Goal: Task Accomplishment & Management: Complete application form

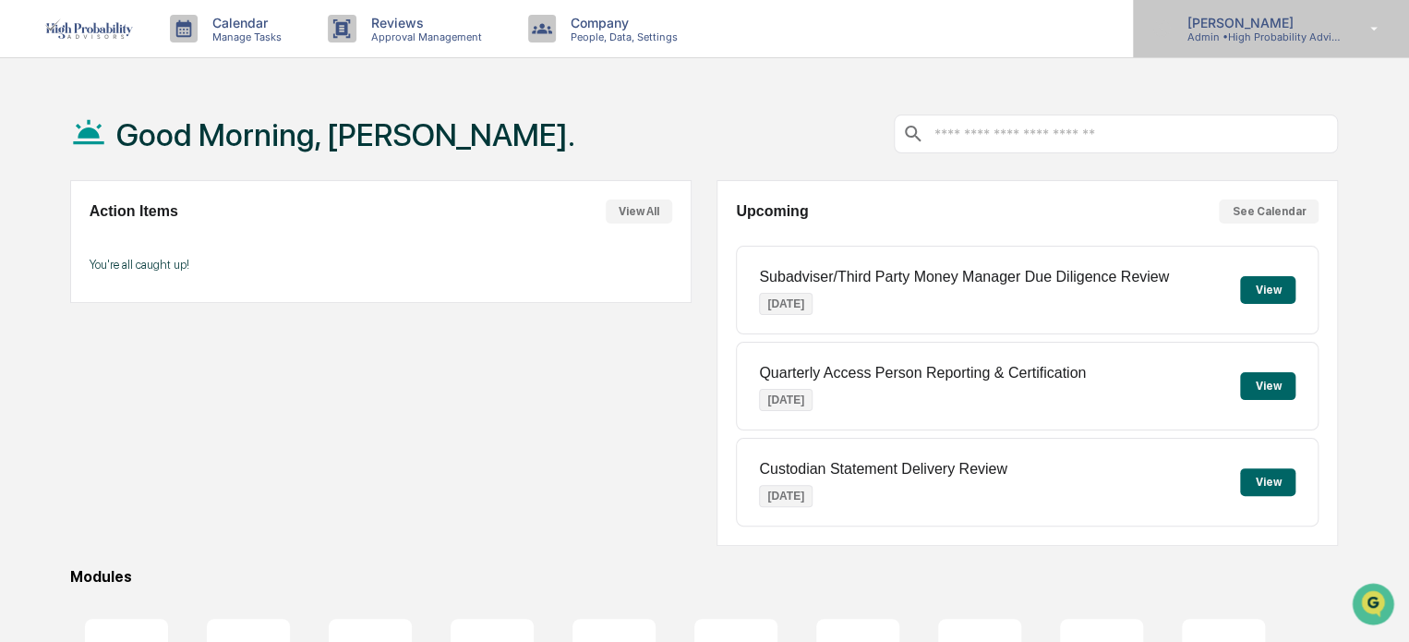
click at [1244, 21] on p "[PERSON_NAME]" at bounding box center [1257, 23] width 172 height 16
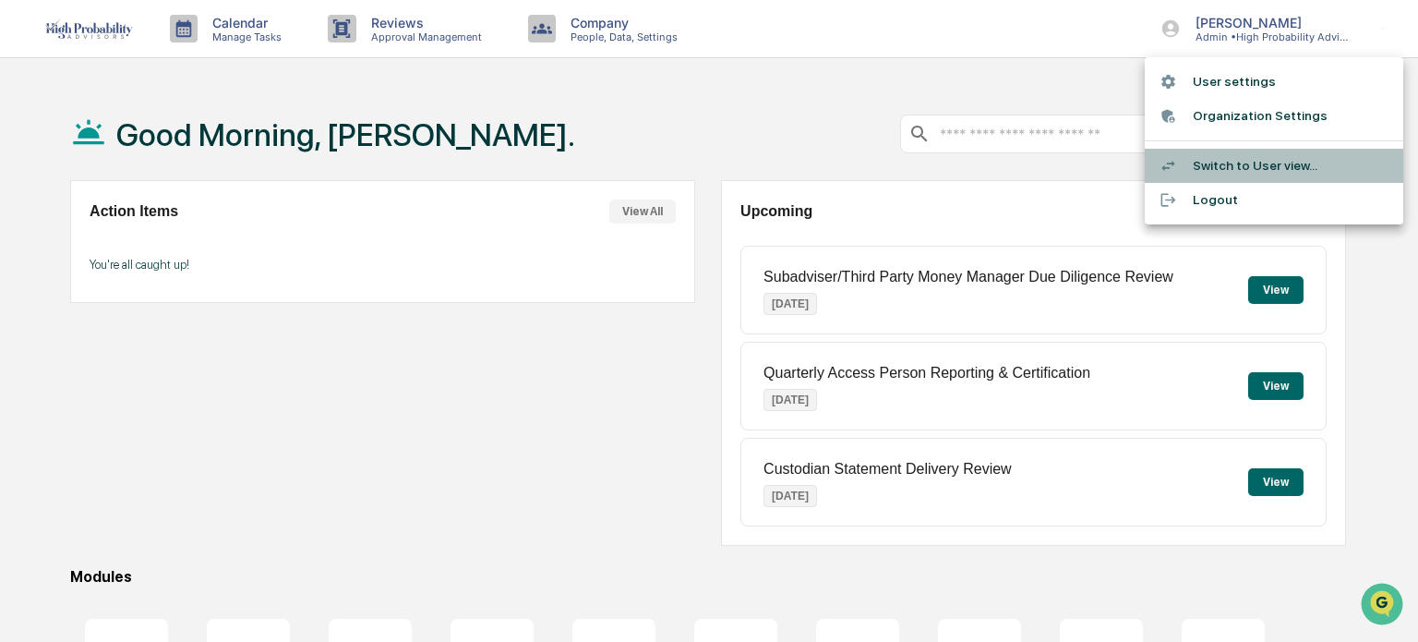
click at [1221, 167] on li "Switch to User view..." at bounding box center [1274, 166] width 258 height 34
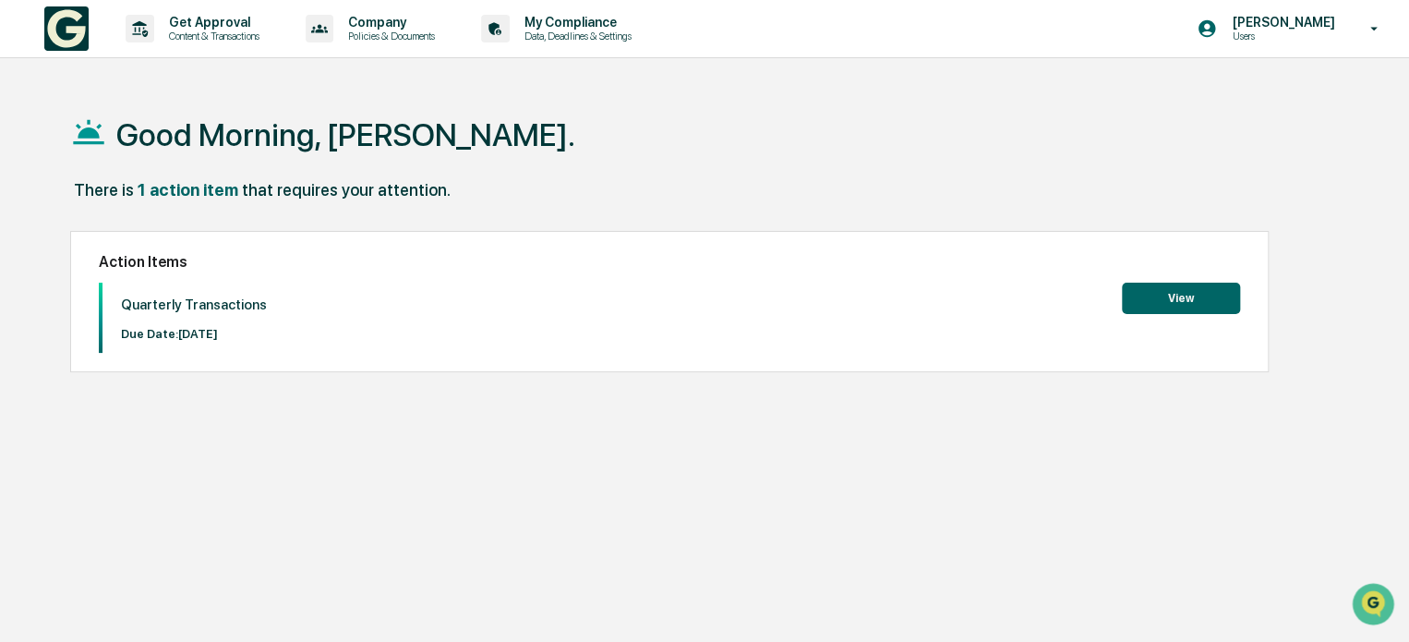
click at [1167, 294] on button "View" at bounding box center [1181, 297] width 118 height 31
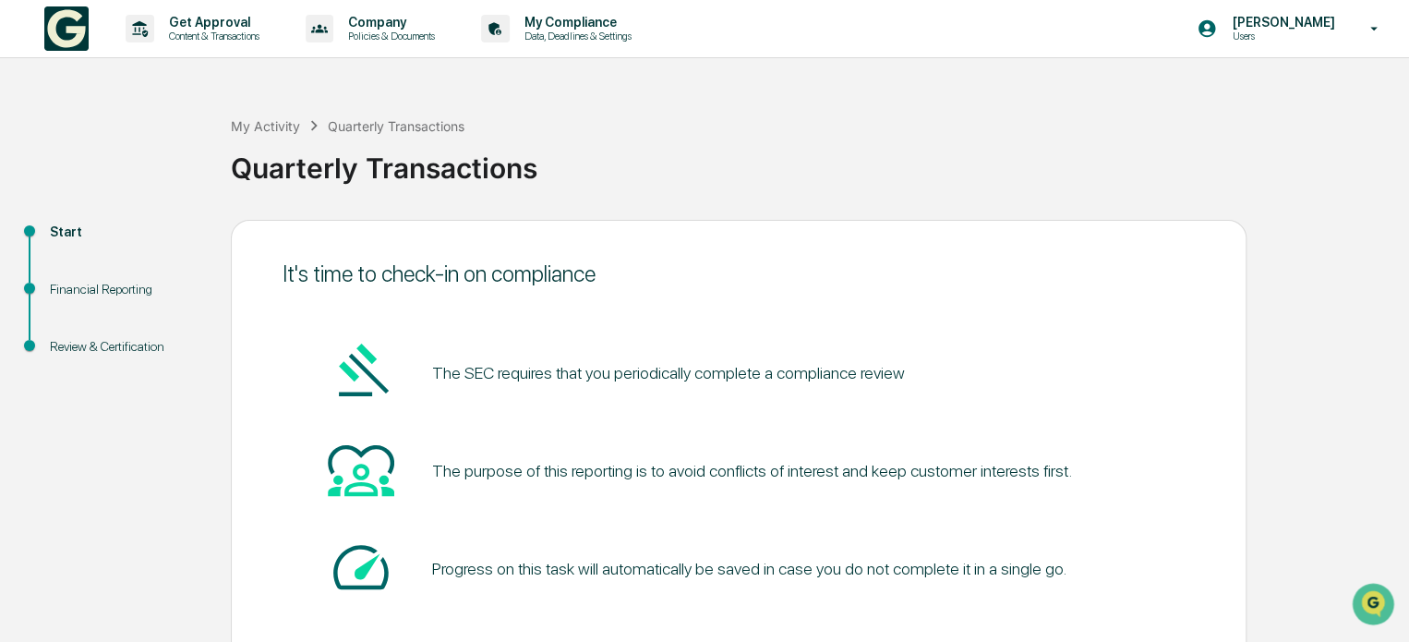
scroll to position [101, 0]
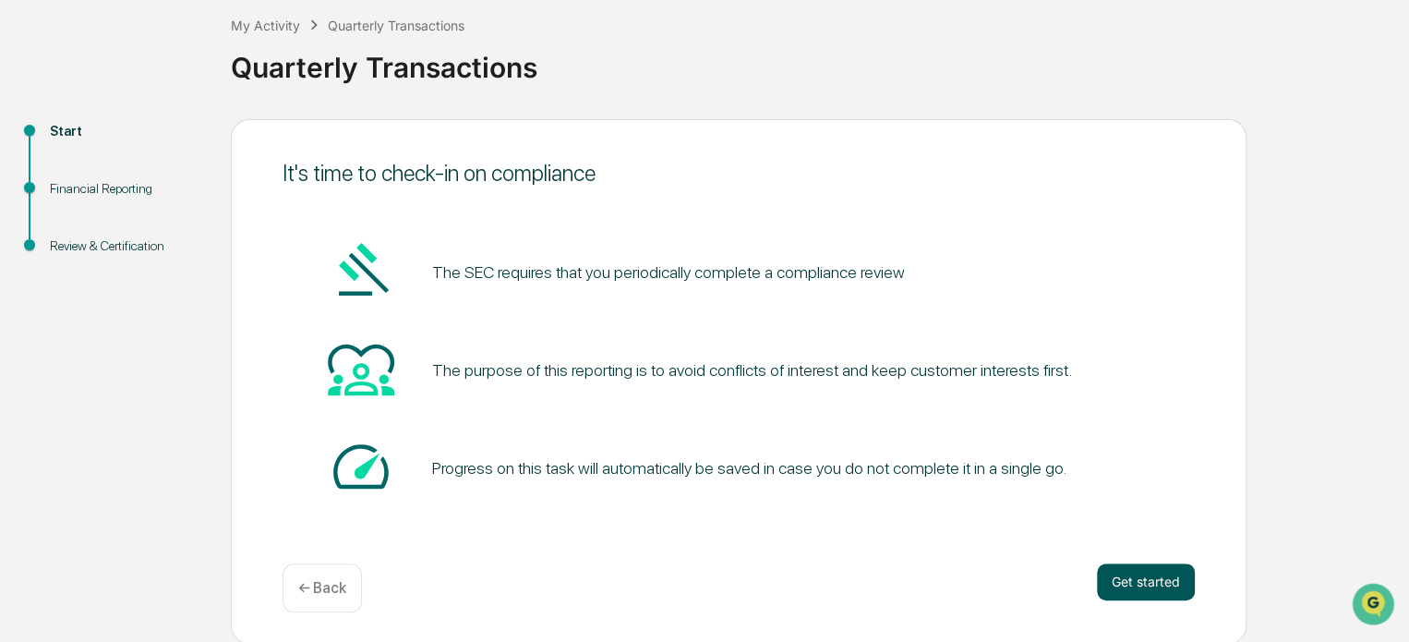
click at [1130, 579] on button "Get started" at bounding box center [1146, 581] width 98 height 37
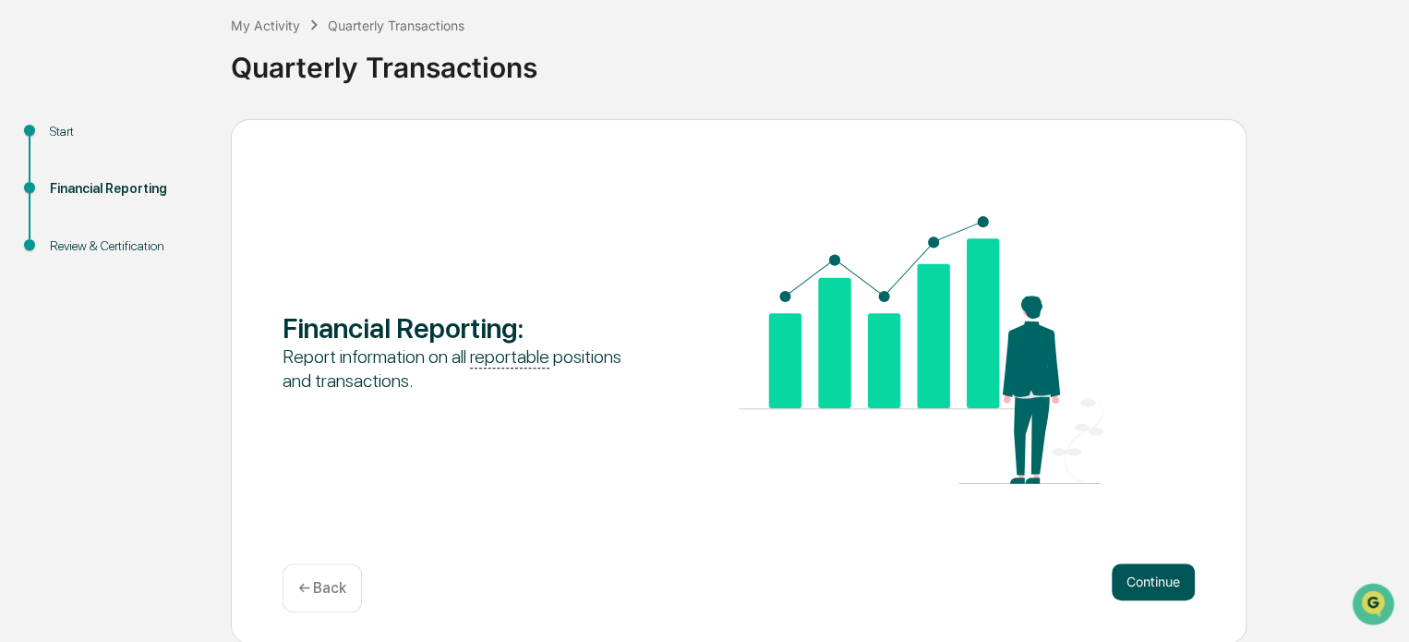
click at [1150, 573] on button "Continue" at bounding box center [1152, 581] width 83 height 37
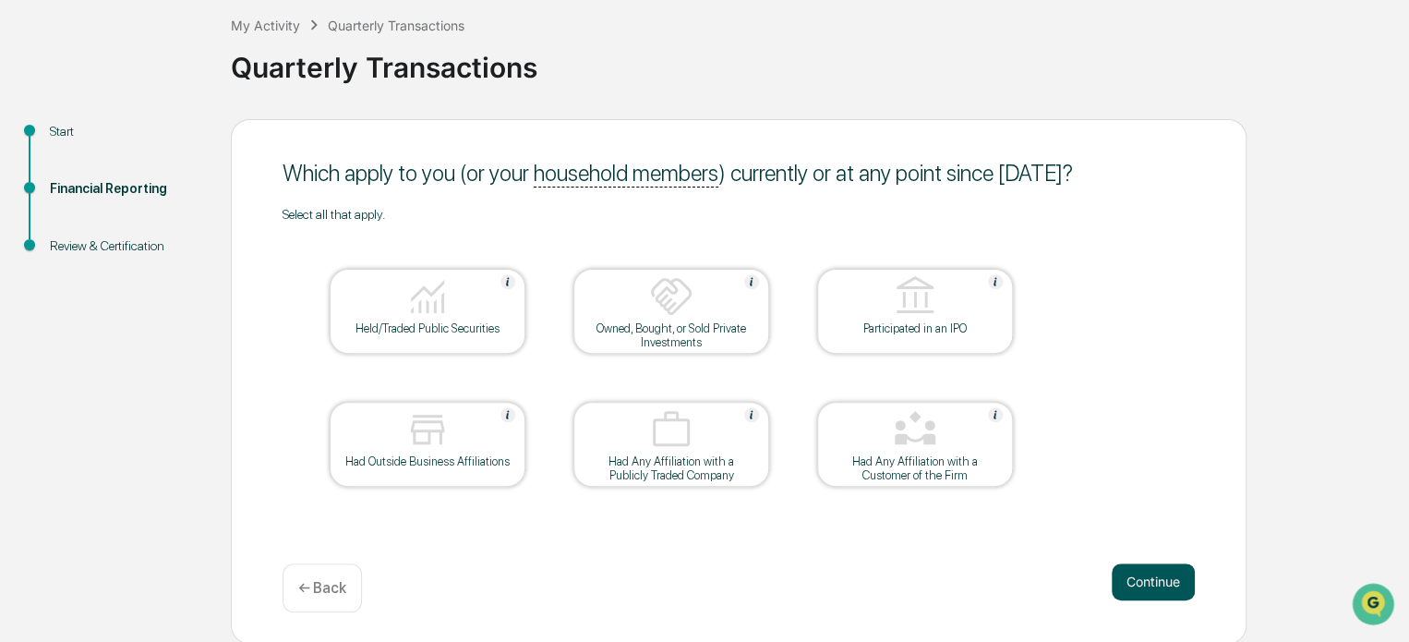
click at [1136, 575] on button "Continue" at bounding box center [1152, 581] width 83 height 37
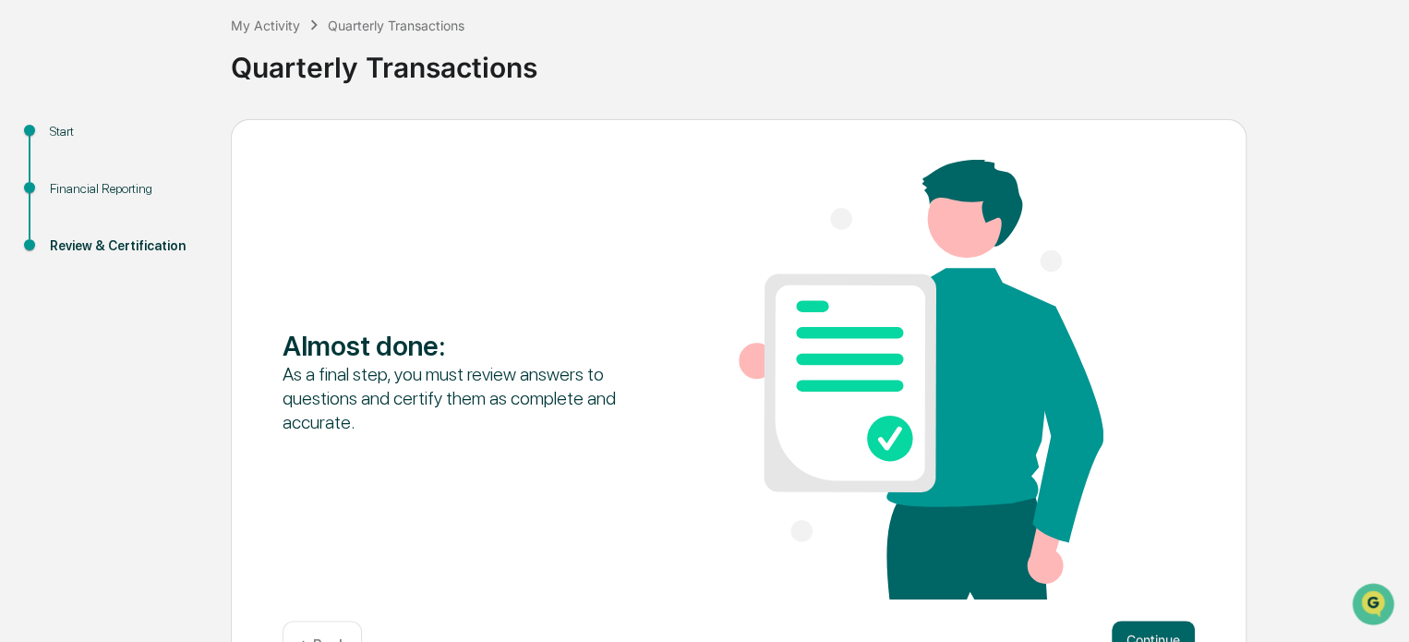
scroll to position [159, 0]
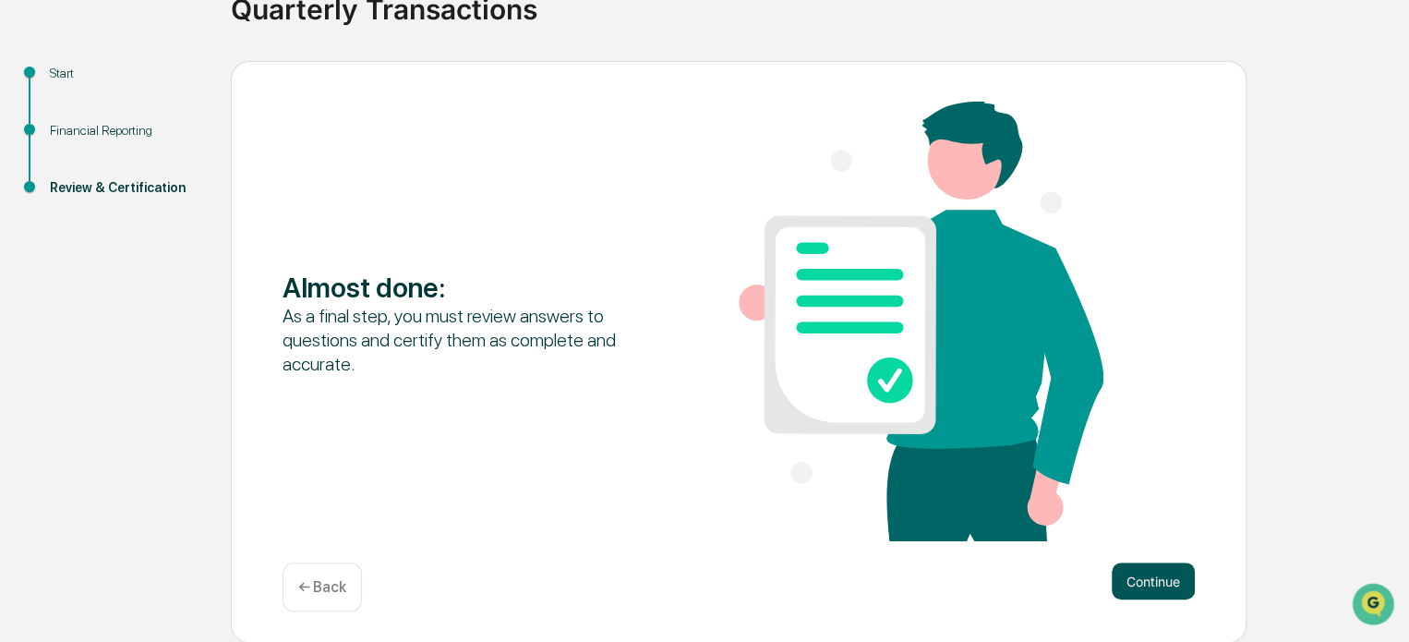
click at [1130, 582] on button "Continue" at bounding box center [1152, 580] width 83 height 37
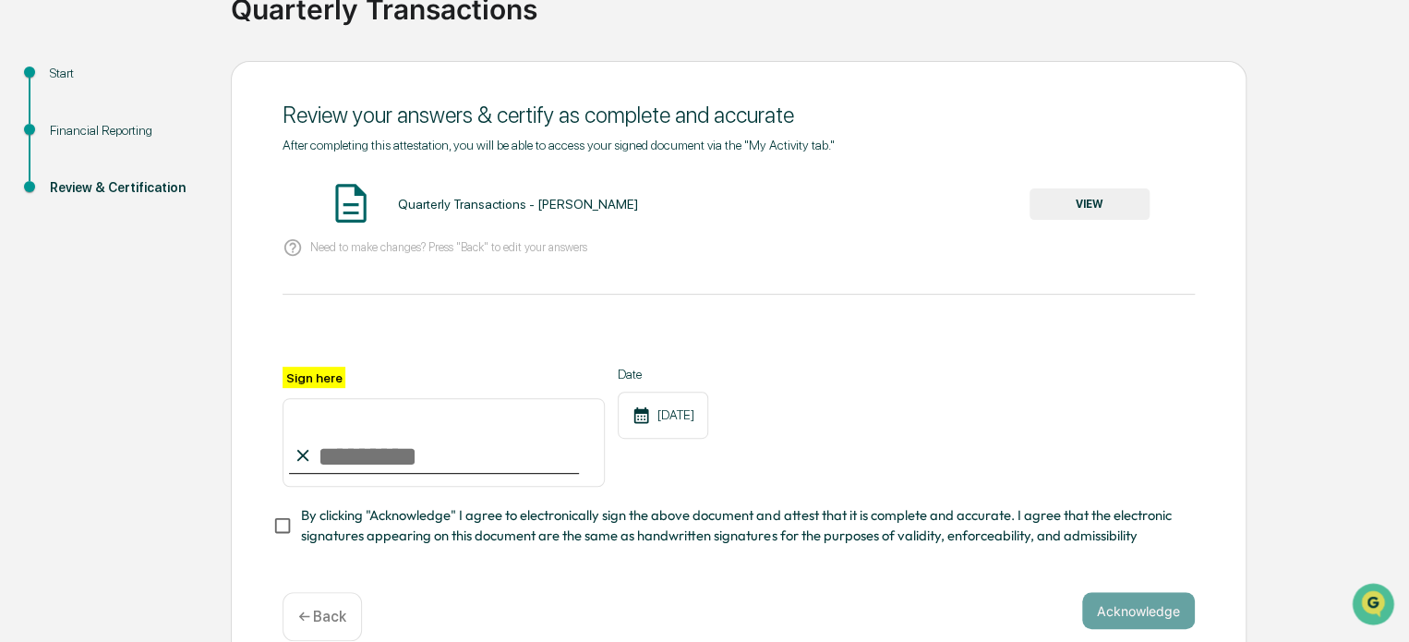
click at [351, 448] on input "Sign here" at bounding box center [443, 442] width 322 height 89
type input "**********"
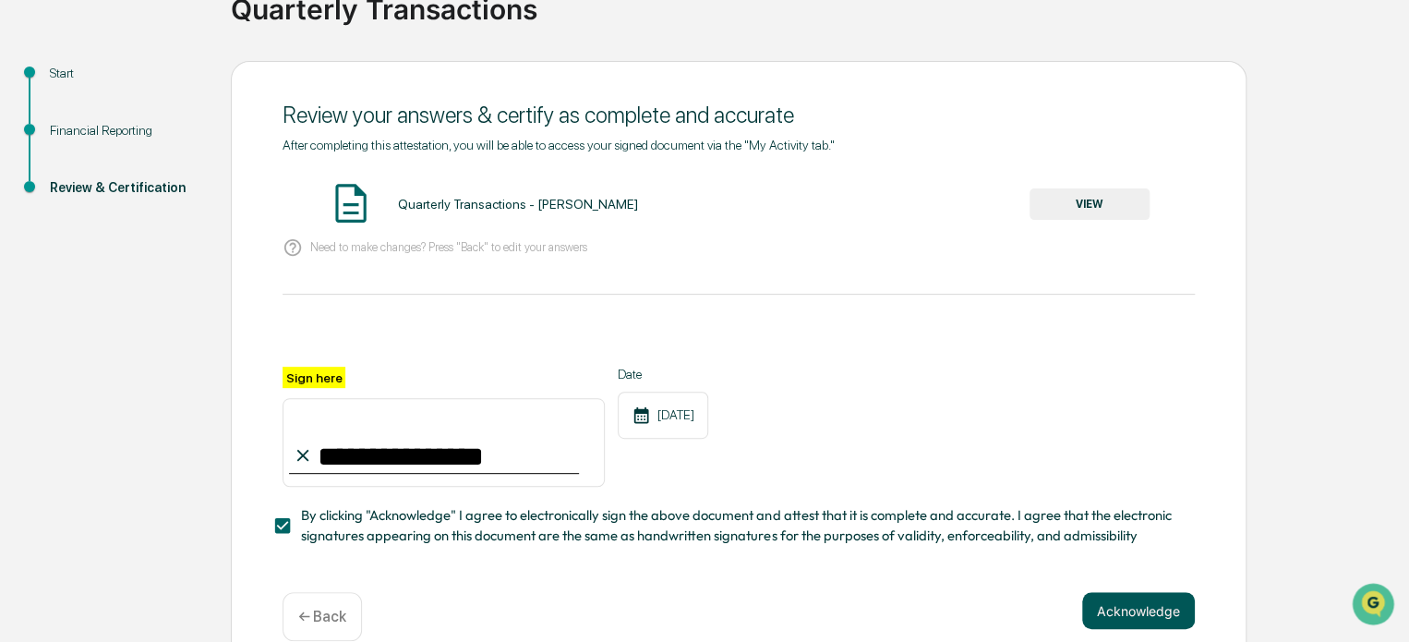
click at [1138, 618] on button "Acknowledge" at bounding box center [1138, 610] width 113 height 37
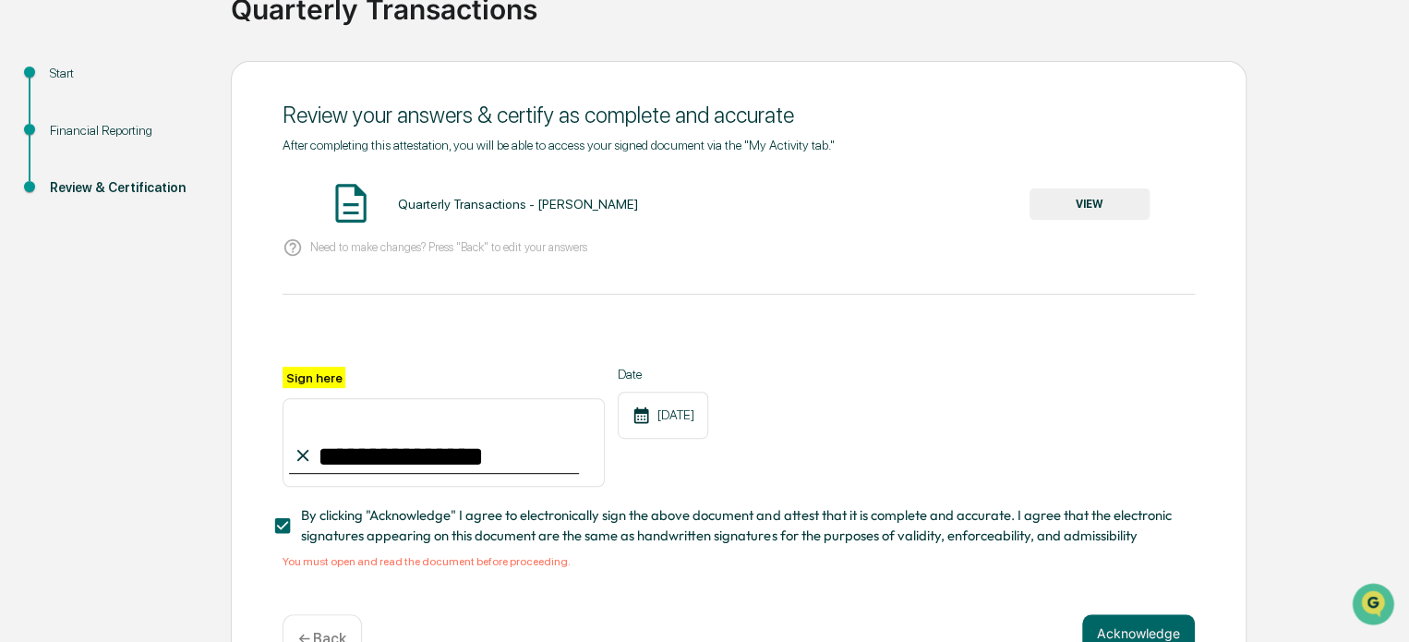
click at [1079, 193] on button "VIEW" at bounding box center [1089, 203] width 120 height 31
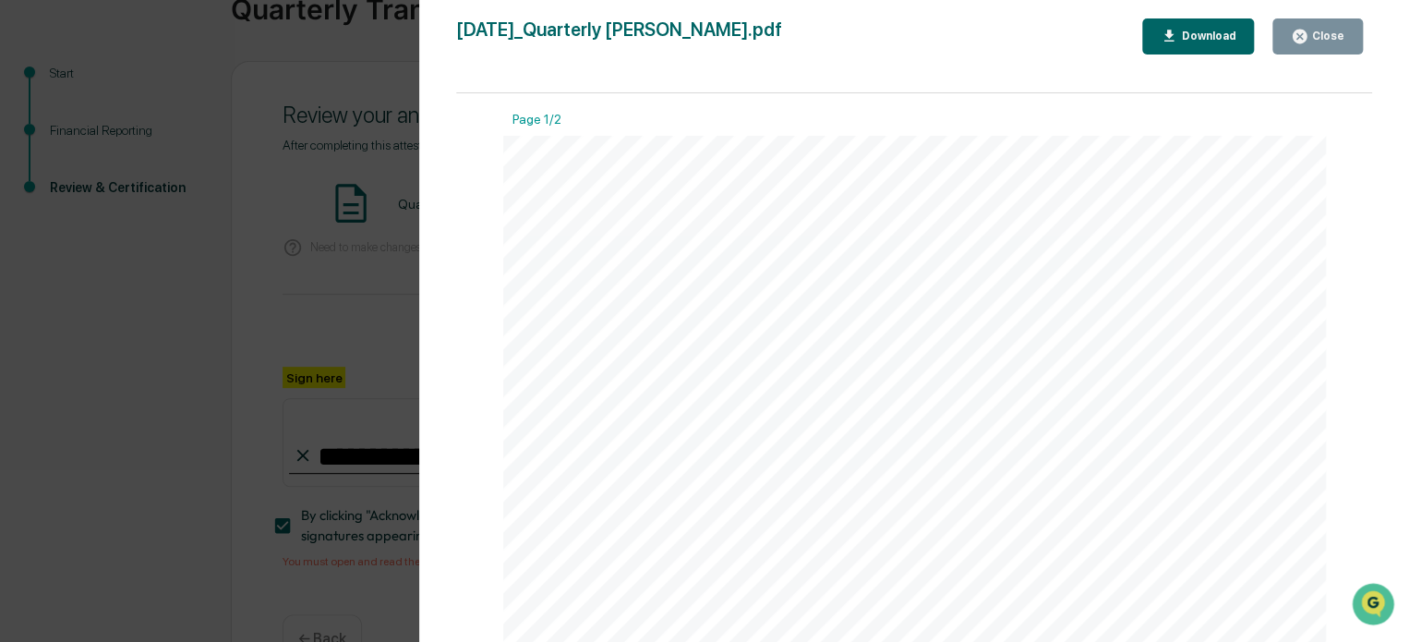
scroll to position [153, 0]
click at [1319, 40] on div "Close" at bounding box center [1326, 36] width 36 height 13
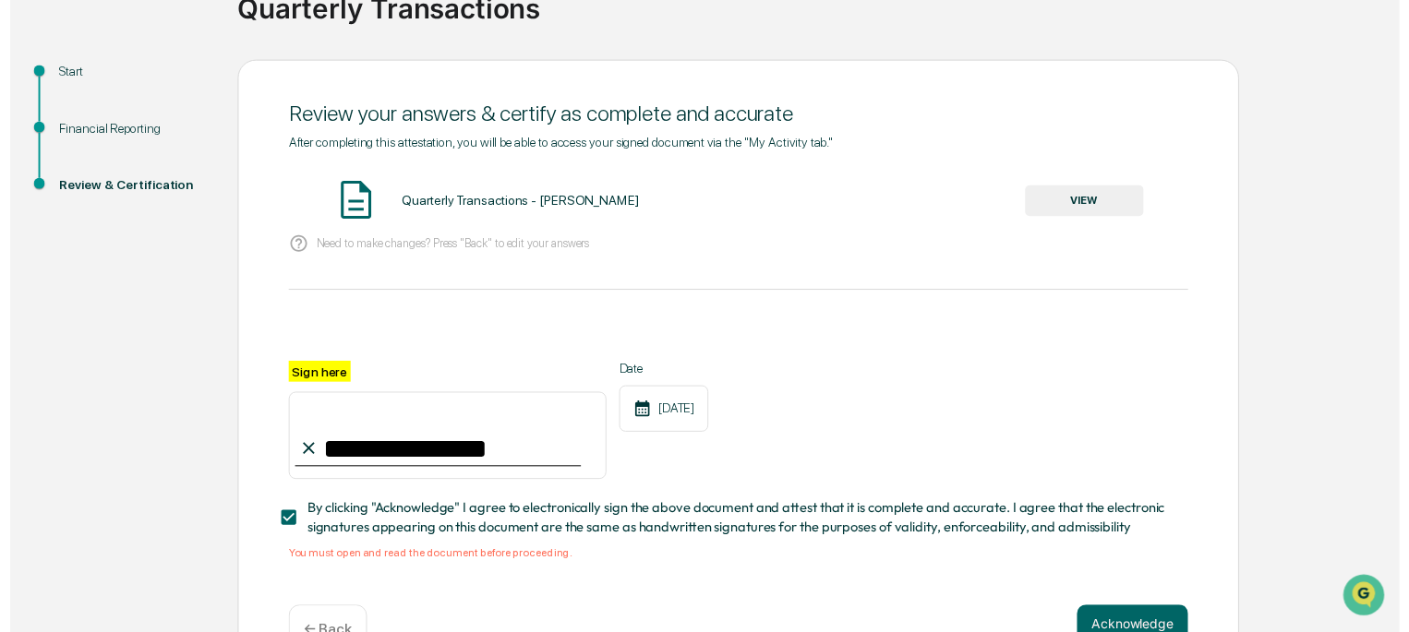
scroll to position [218, 0]
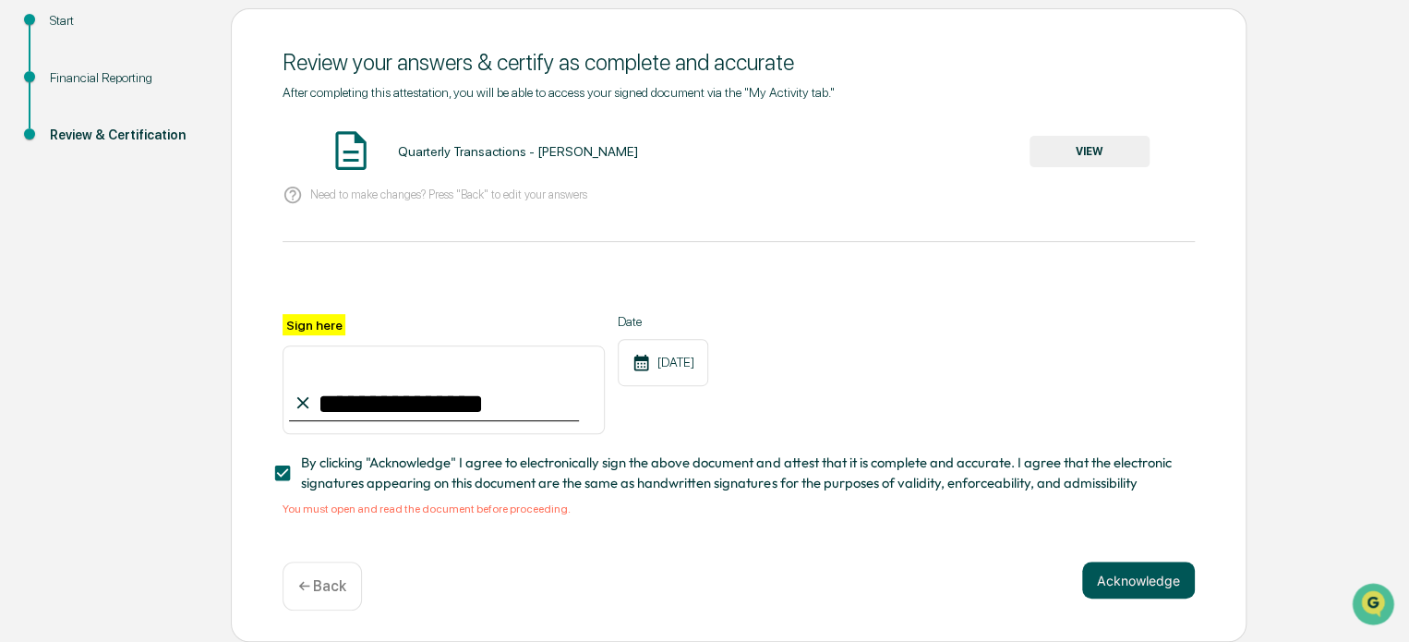
click at [1133, 582] on button "Acknowledge" at bounding box center [1138, 579] width 113 height 37
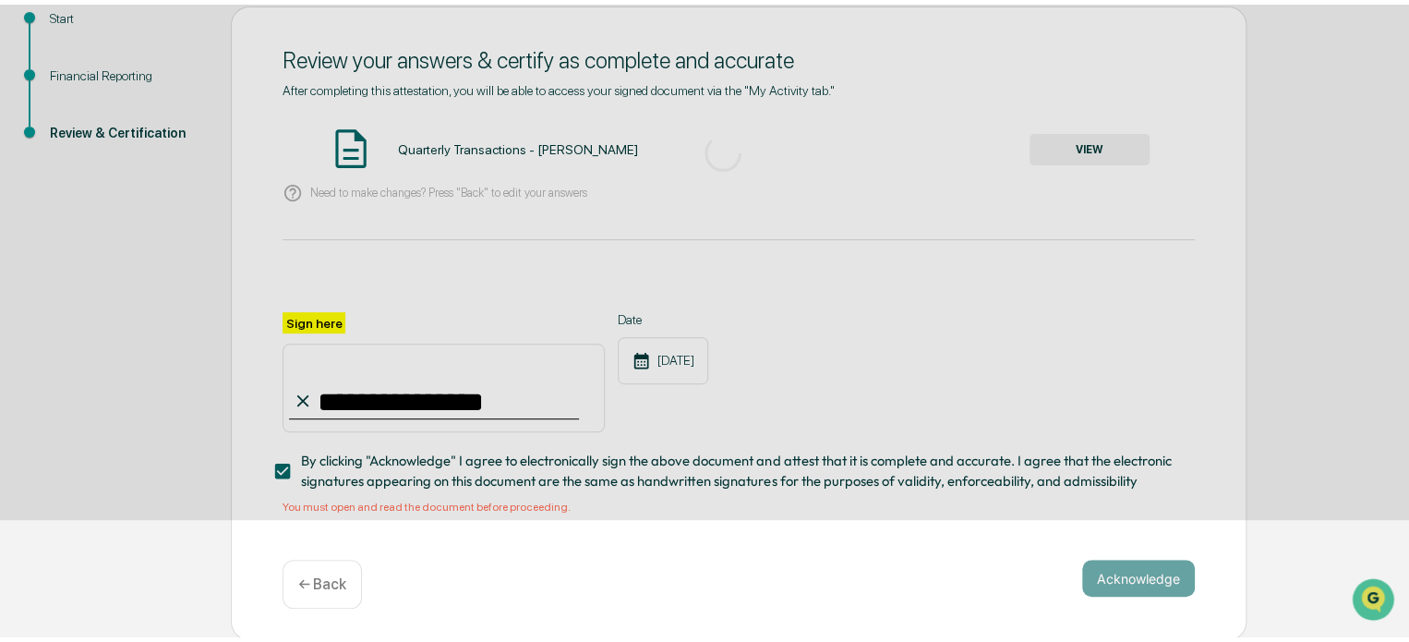
scroll to position [101, 0]
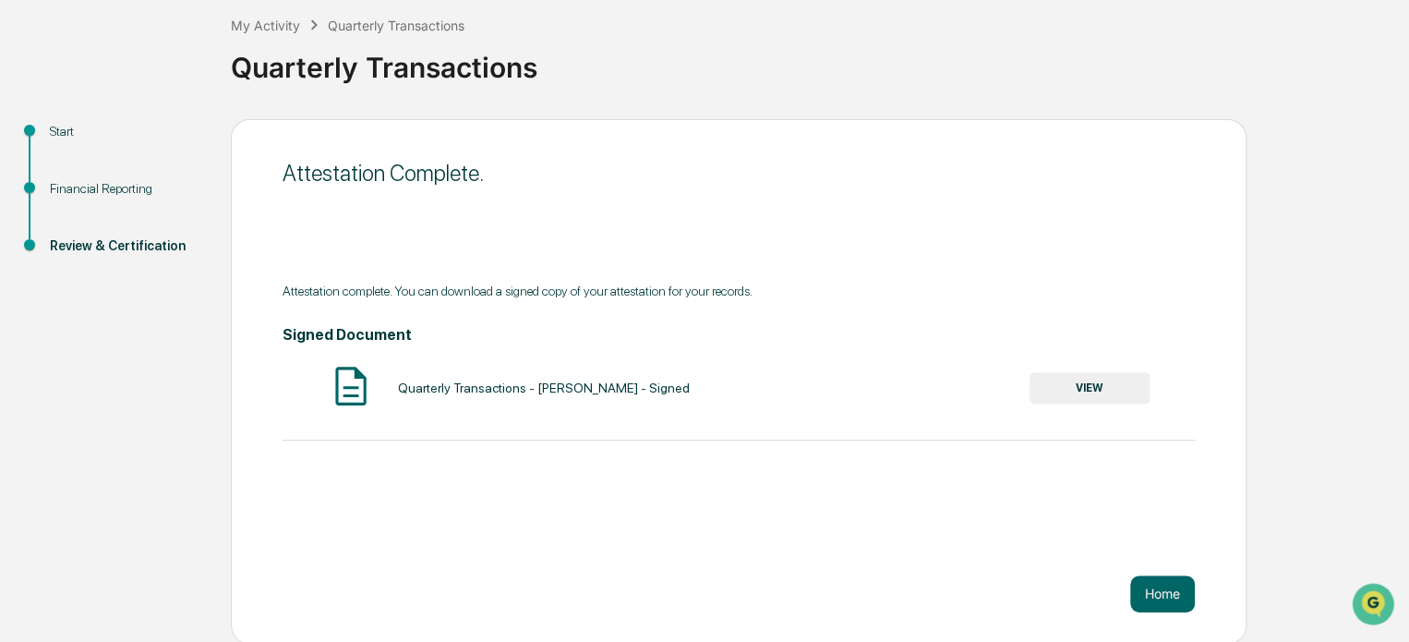
click at [1082, 390] on button "VIEW" at bounding box center [1089, 387] width 120 height 31
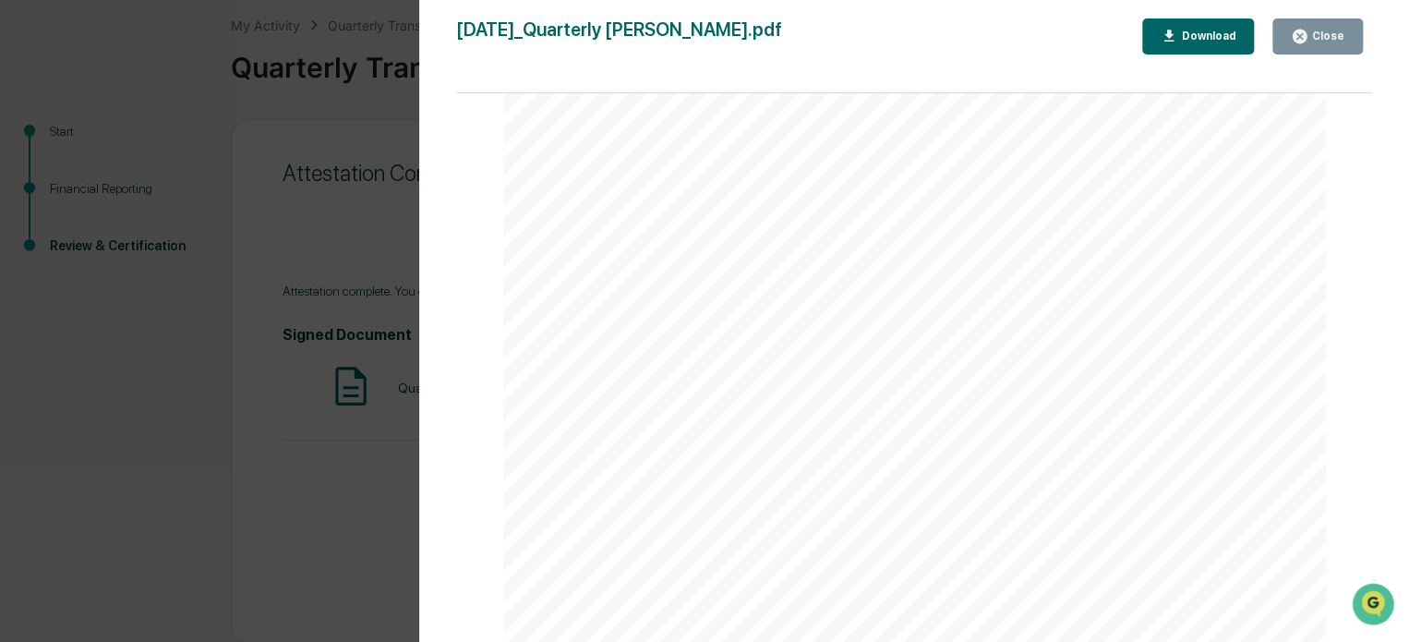
scroll to position [1385, 0]
click at [1317, 29] on div "Close" at bounding box center [1317, 37] width 54 height 18
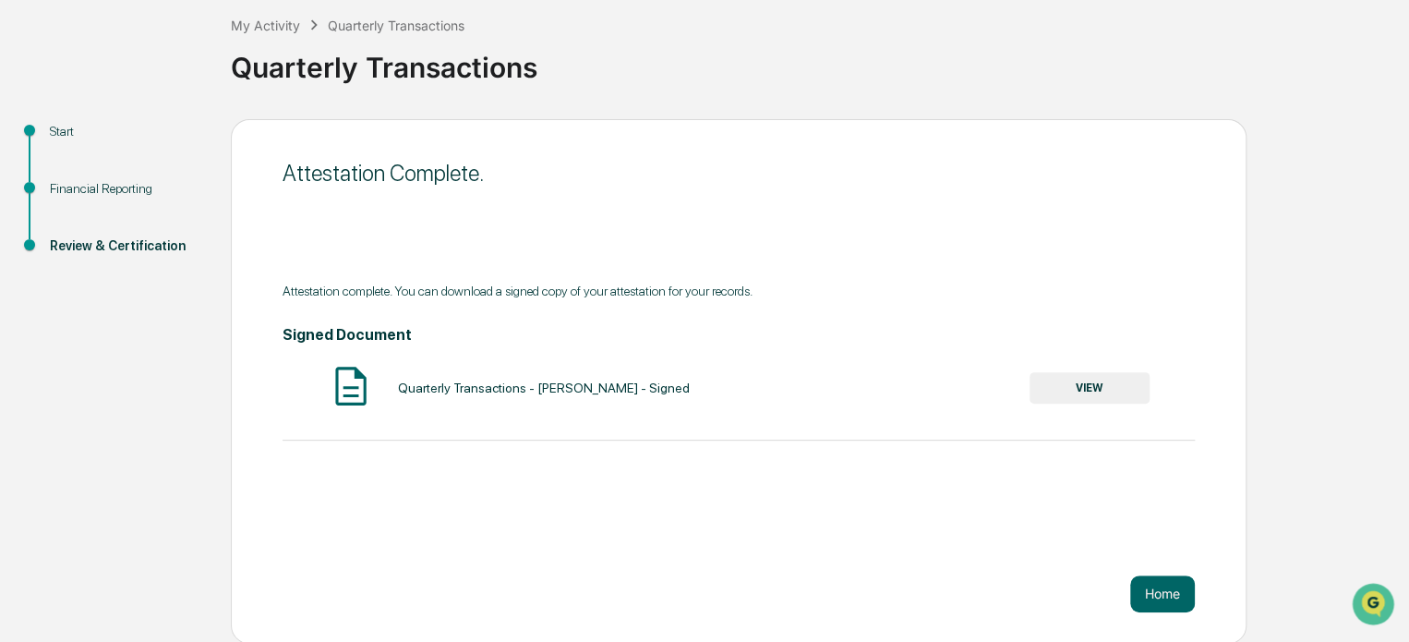
drag, startPoint x: 1153, startPoint y: 586, endPoint x: 949, endPoint y: 537, distance: 209.8
click at [949, 537] on div "Attestation Complete. Attestation complete. You can download a signed copy of y…" at bounding box center [738, 381] width 1015 height 524
click at [1163, 588] on button "Home" at bounding box center [1162, 593] width 65 height 37
